Goal: Task Accomplishment & Management: Use online tool/utility

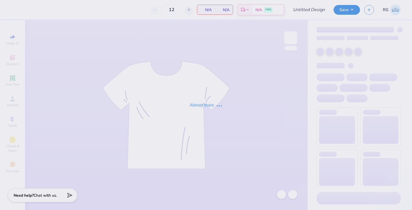
type input "Bucknell Sig [PERSON_NAME] Shirts 25"
type input "45"
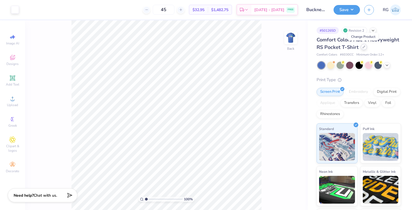
click at [361, 48] on div at bounding box center [363, 47] width 6 height 6
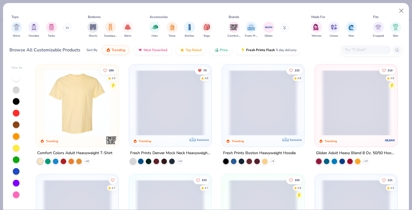
click at [362, 50] on input "text" at bounding box center [365, 50] width 43 height 6
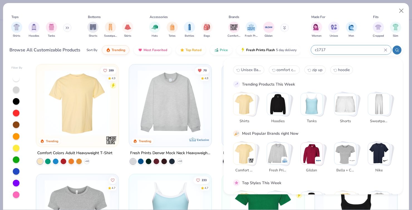
type input "c1717"
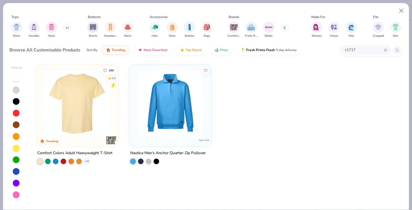
click at [89, 101] on img at bounding box center [77, 103] width 71 height 66
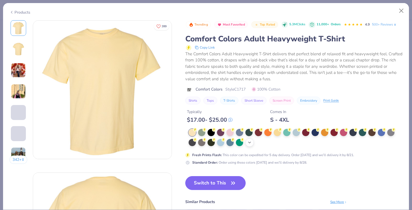
click at [251, 144] on icon at bounding box center [249, 142] width 4 height 4
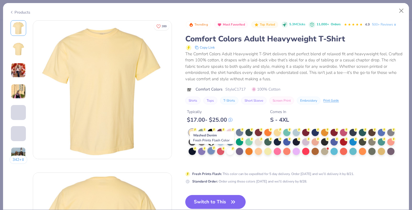
click at [212, 151] on div at bounding box center [210, 150] width 7 height 7
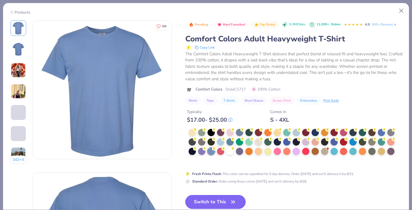
click at [217, 198] on button "Switch to This" at bounding box center [215, 202] width 60 height 14
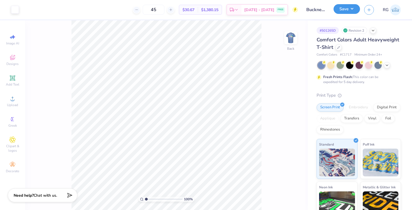
click at [340, 10] on button "Save" at bounding box center [346, 9] width 26 height 10
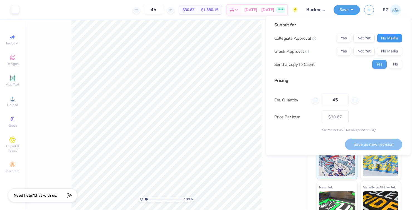
click at [382, 37] on button "No Marks" at bounding box center [389, 38] width 25 height 9
click at [341, 48] on button "Yes" at bounding box center [343, 51] width 14 height 9
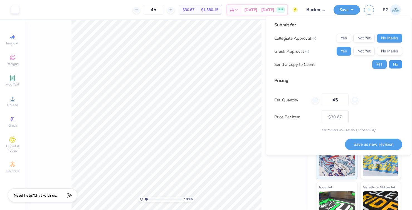
click at [392, 64] on button "No" at bounding box center [395, 64] width 13 height 9
click at [341, 99] on input "45" at bounding box center [334, 100] width 27 height 13
type input "120"
type input "$23.63"
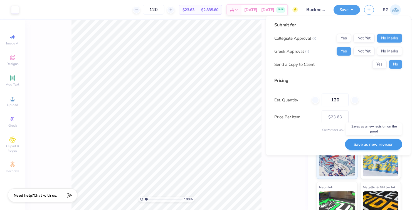
type input "120"
click at [368, 146] on button "Save as new revision" at bounding box center [373, 144] width 57 height 11
type input "$23.63"
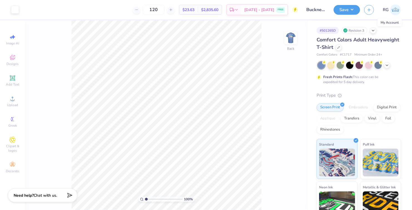
click at [385, 9] on span "RG" at bounding box center [385, 10] width 6 height 6
